Goal: Information Seeking & Learning: Learn about a topic

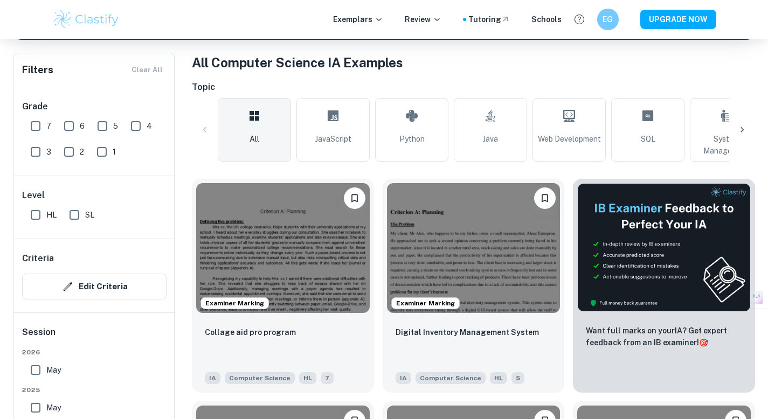
scroll to position [237, 0]
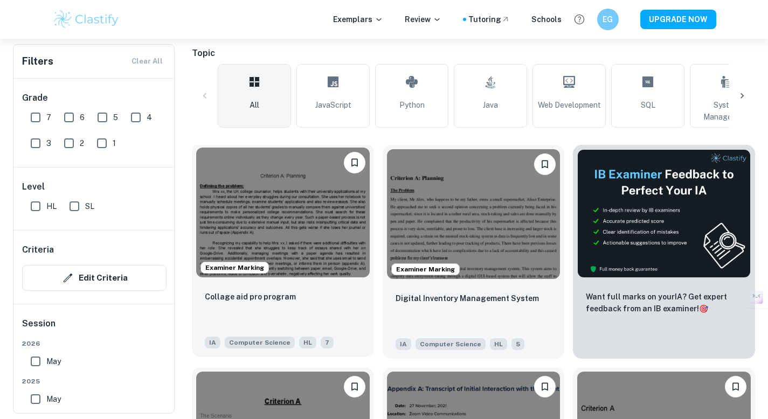
click at [280, 258] on img at bounding box center [283, 213] width 174 height 130
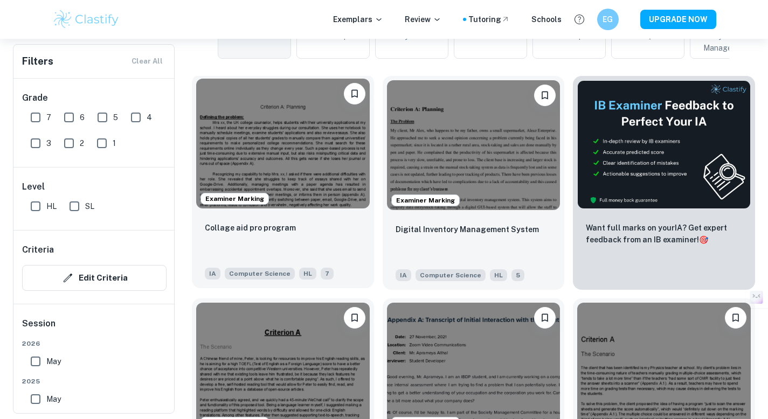
scroll to position [311, 0]
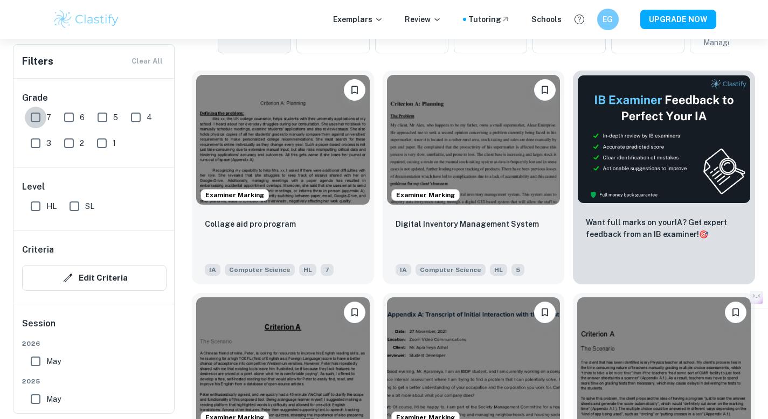
click at [36, 117] on input "7" at bounding box center [36, 118] width 22 height 22
checkbox input "true"
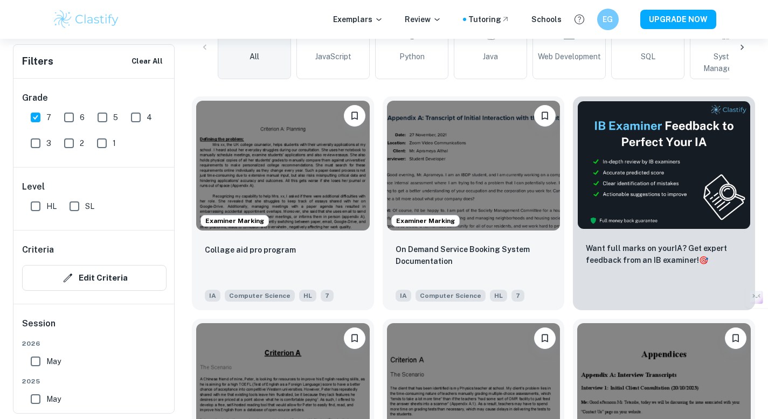
scroll to position [337, 0]
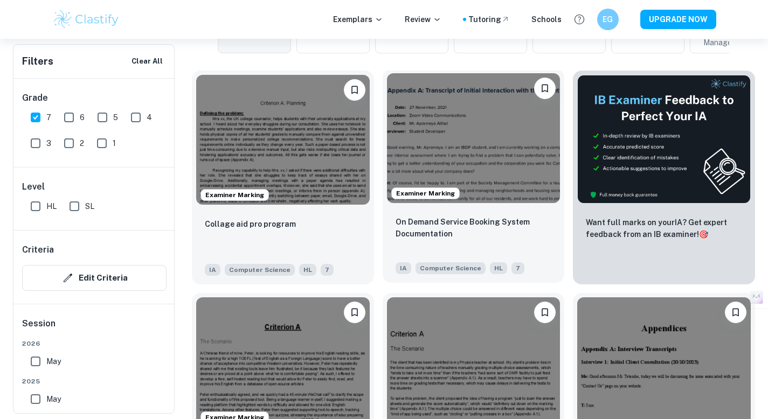
click at [482, 122] on img at bounding box center [474, 138] width 174 height 130
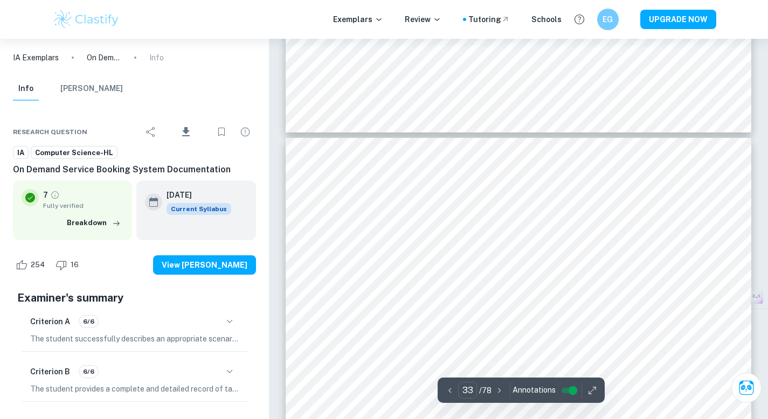
scroll to position [21587, 0]
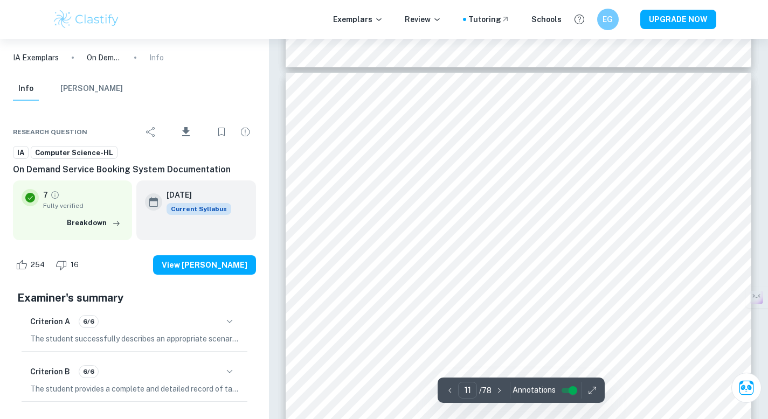
type input "10"
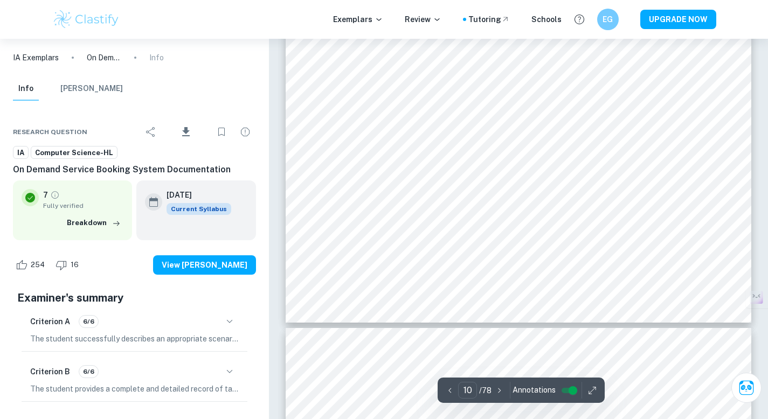
scroll to position [6588, 0]
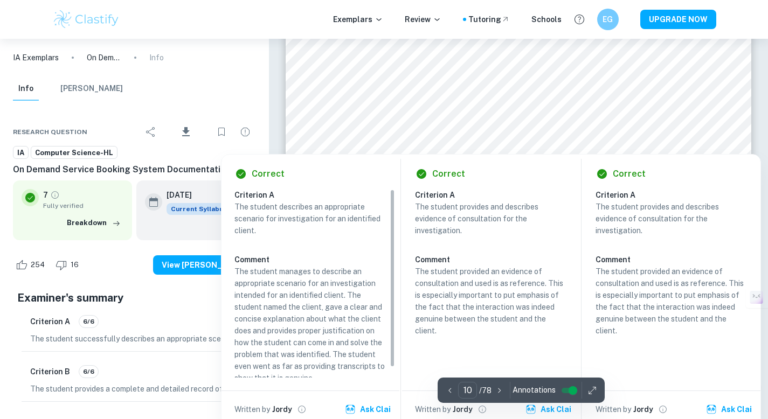
drag, startPoint x: 749, startPoint y: 28, endPoint x: 611, endPoint y: 146, distance: 181.2
click at [611, 146] on div at bounding box center [503, 142] width 379 height 17
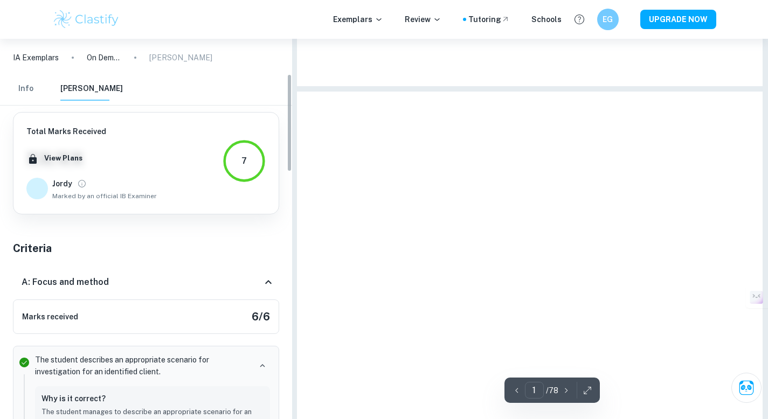
scroll to position [136, 0]
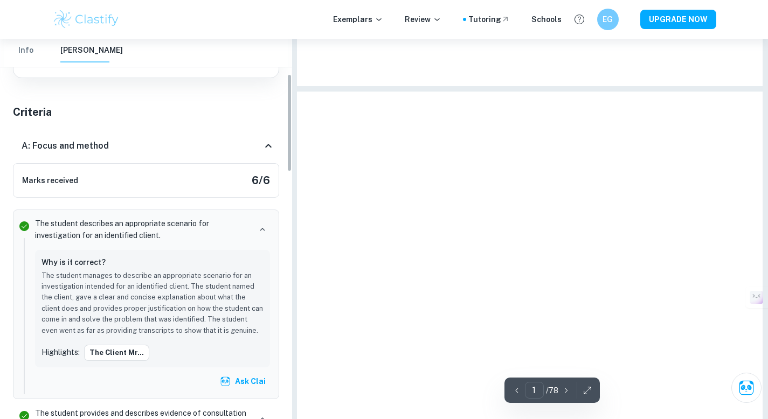
type input "11"
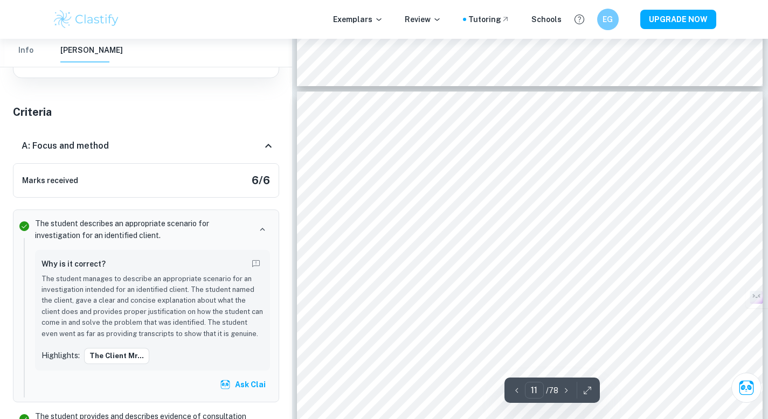
scroll to position [337, 0]
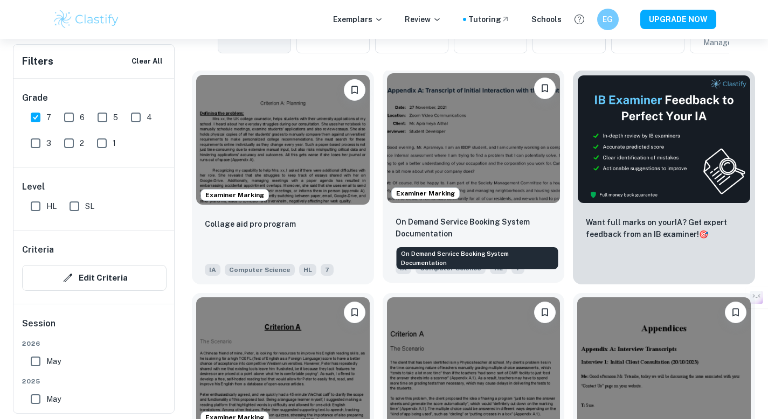
click at [480, 230] on p "On Demand Service Booking System Documentation" at bounding box center [474, 228] width 156 height 24
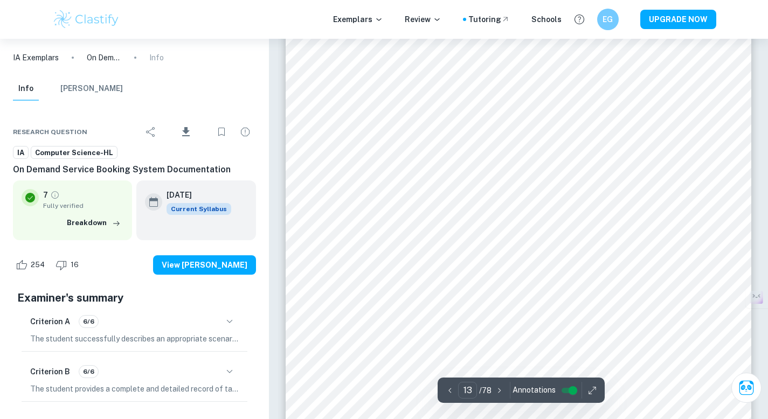
scroll to position [8311, 0]
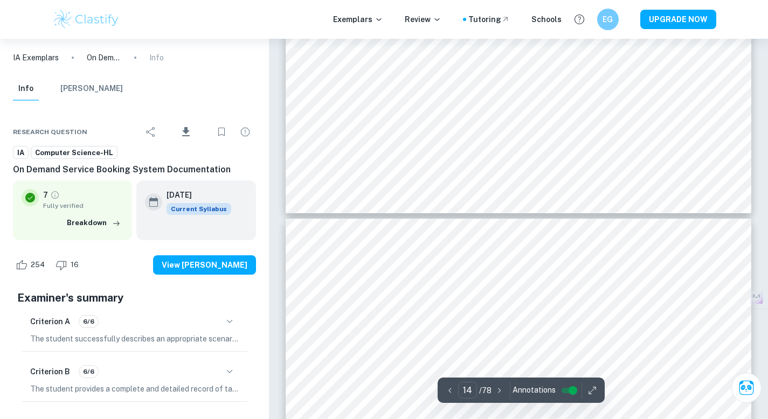
type input "13"
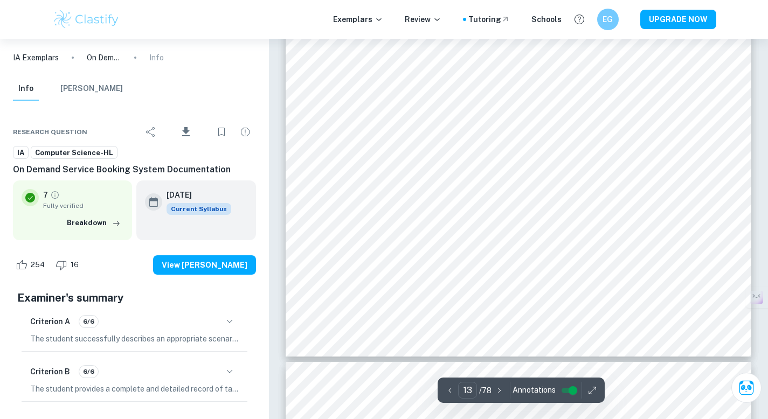
scroll to position [8582, 0]
